Goal: Task Accomplishment & Management: Manage account settings

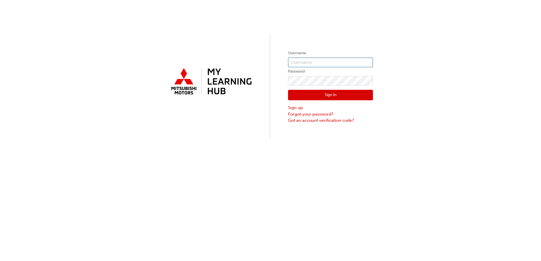
click at [313, 59] on input "text" at bounding box center [330, 63] width 85 height 10
click at [317, 62] on input "text" at bounding box center [330, 63] width 85 height 10
paste input "s467chcurran"
type input "s467chcurran"
click at [319, 94] on button "Sign In" at bounding box center [330, 95] width 85 height 11
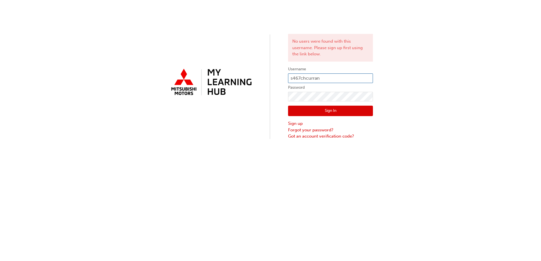
click at [308, 77] on input "s467chcurran" at bounding box center [330, 79] width 85 height 10
click at [298, 124] on link "Sign up" at bounding box center [330, 123] width 85 height 7
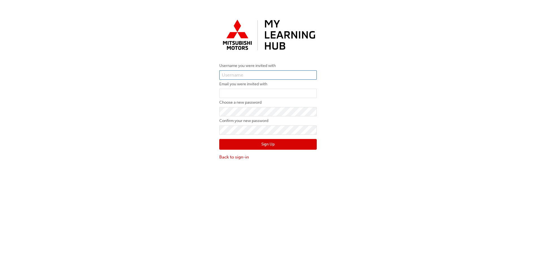
click at [250, 73] on input "text" at bounding box center [268, 75] width 98 height 10
paste input "s467chcurran"
type input "s467chcurran"
click at [256, 93] on input "email" at bounding box center [268, 94] width 98 height 10
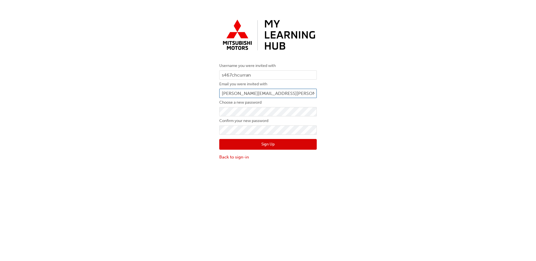
type input "[PERSON_NAME][EMAIL_ADDRESS][PERSON_NAME][DOMAIN_NAME]"
click at [257, 144] on button "Sign Up" at bounding box center [268, 144] width 98 height 11
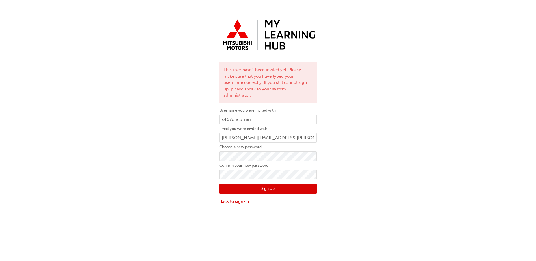
click at [242, 198] on link "Back to sign-in" at bounding box center [268, 201] width 98 height 7
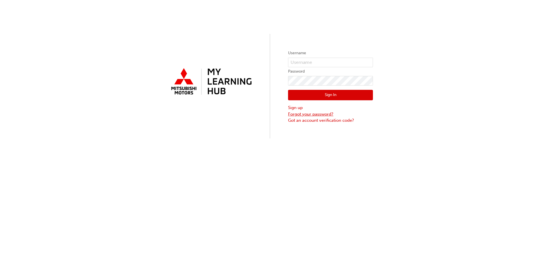
click at [313, 116] on link "Forgot your password?" at bounding box center [330, 114] width 85 height 7
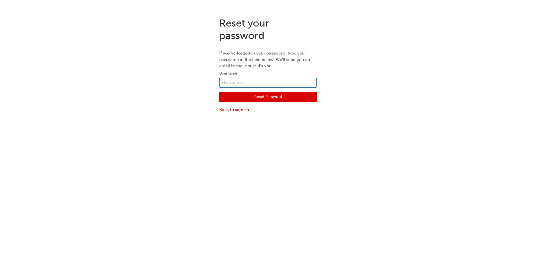
click at [246, 79] on input "text" at bounding box center [268, 83] width 98 height 10
type input "[PERSON_NAME][EMAIL_ADDRESS][PERSON_NAME][DOMAIN_NAME]"
click at [278, 99] on button "Reset Password" at bounding box center [268, 97] width 98 height 11
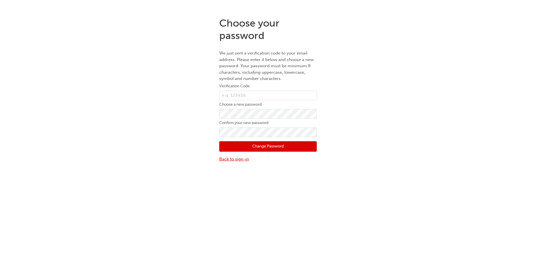
click at [238, 161] on link "Back to sign-in" at bounding box center [268, 159] width 98 height 7
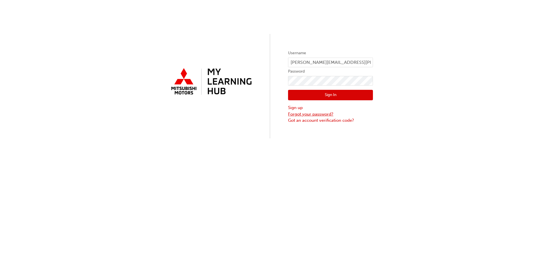
click at [305, 113] on link "Forgot your password?" at bounding box center [330, 114] width 85 height 7
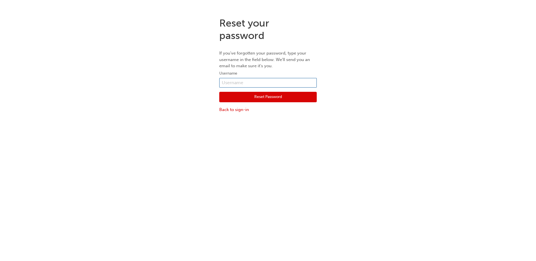
click at [283, 85] on input "text" at bounding box center [268, 83] width 98 height 10
paste input "s467chcurran"
type input "s467chcurran"
click at [260, 97] on button "Reset Password" at bounding box center [268, 97] width 98 height 11
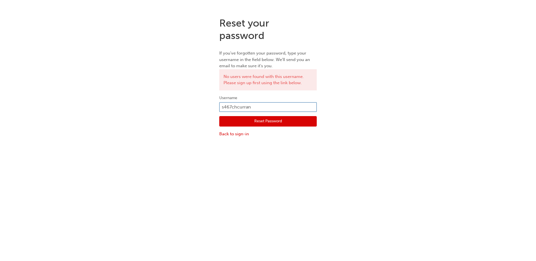
click at [246, 105] on input "s467chcurran" at bounding box center [268, 107] width 98 height 10
type input "[PERSON_NAME][EMAIL_ADDRESS][PERSON_NAME][DOMAIN_NAME]"
click at [276, 120] on button "Reset Password" at bounding box center [268, 121] width 98 height 11
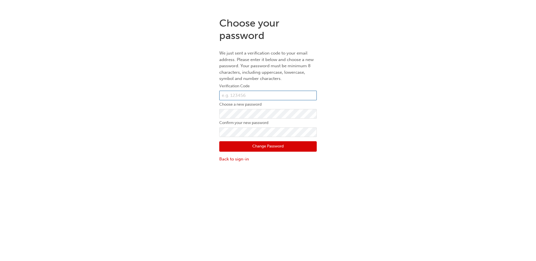
click at [256, 95] on input "text" at bounding box center [268, 96] width 98 height 10
paste input "187978"
type input "187978"
drag, startPoint x: 265, startPoint y: 146, endPoint x: 262, endPoint y: 146, distance: 3.7
click at [265, 146] on button "Change Password" at bounding box center [268, 146] width 98 height 11
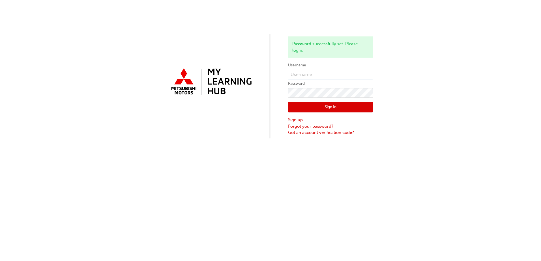
drag, startPoint x: 303, startPoint y: 73, endPoint x: 300, endPoint y: 74, distance: 3.0
click at [301, 73] on input "text" at bounding box center [330, 75] width 85 height 10
type input "[PERSON_NAME][EMAIL_ADDRESS][PERSON_NAME][DOMAIN_NAME]"
click at [331, 108] on button "Sign In" at bounding box center [330, 107] width 85 height 11
